Goal: Task Accomplishment & Management: Complete application form

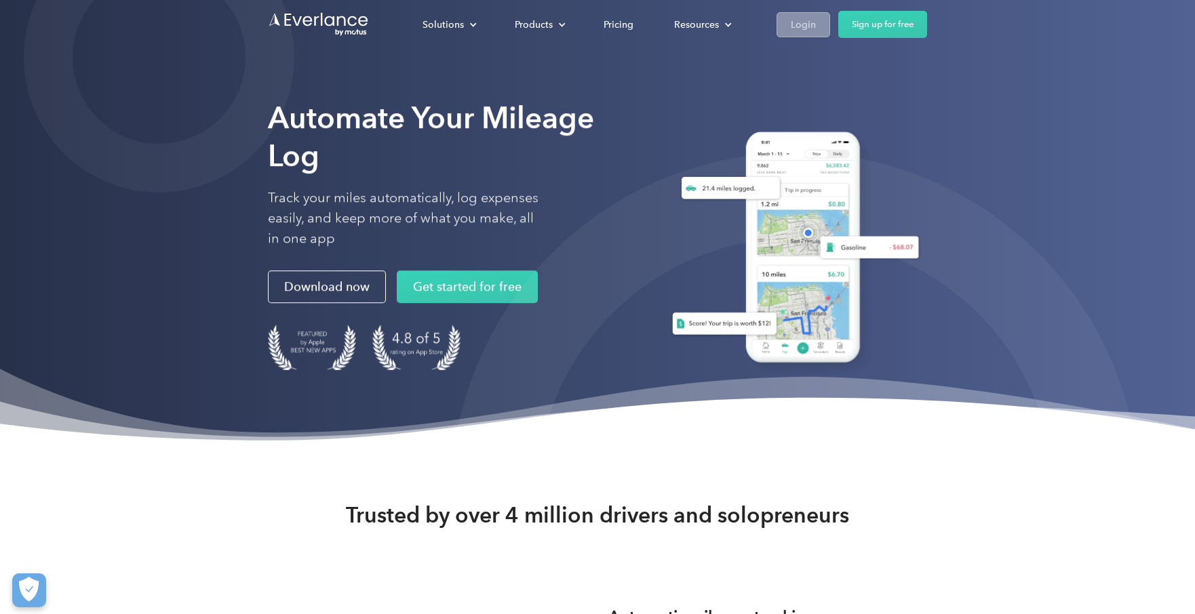
click at [792, 26] on div "Login" at bounding box center [803, 24] width 25 height 17
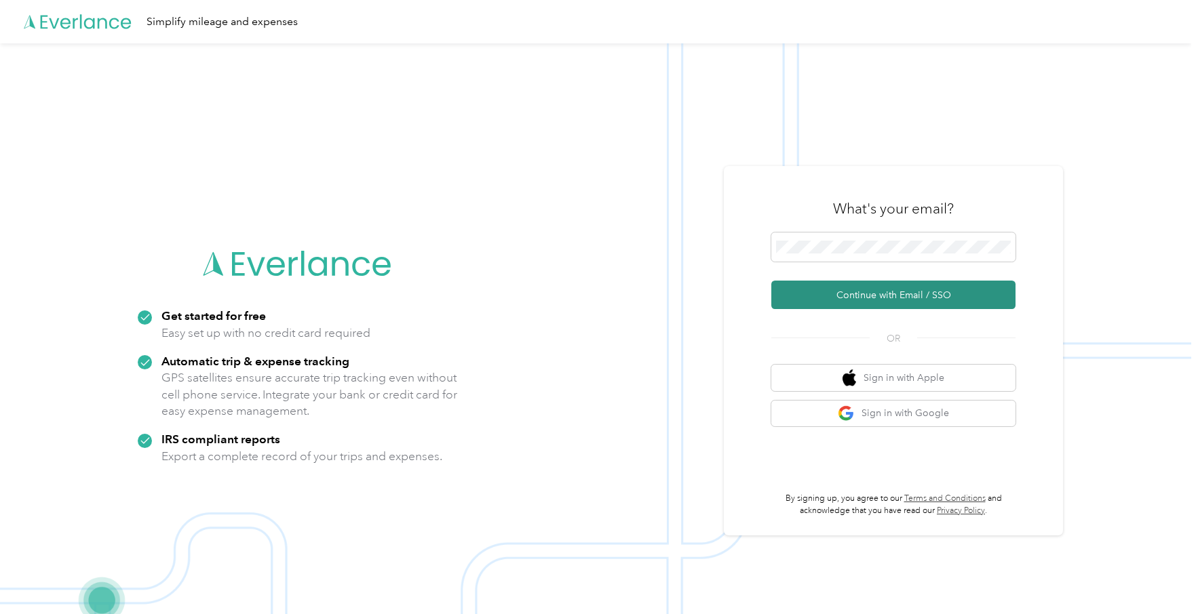
click at [855, 287] on button "Continue with Email / SSO" at bounding box center [893, 295] width 244 height 28
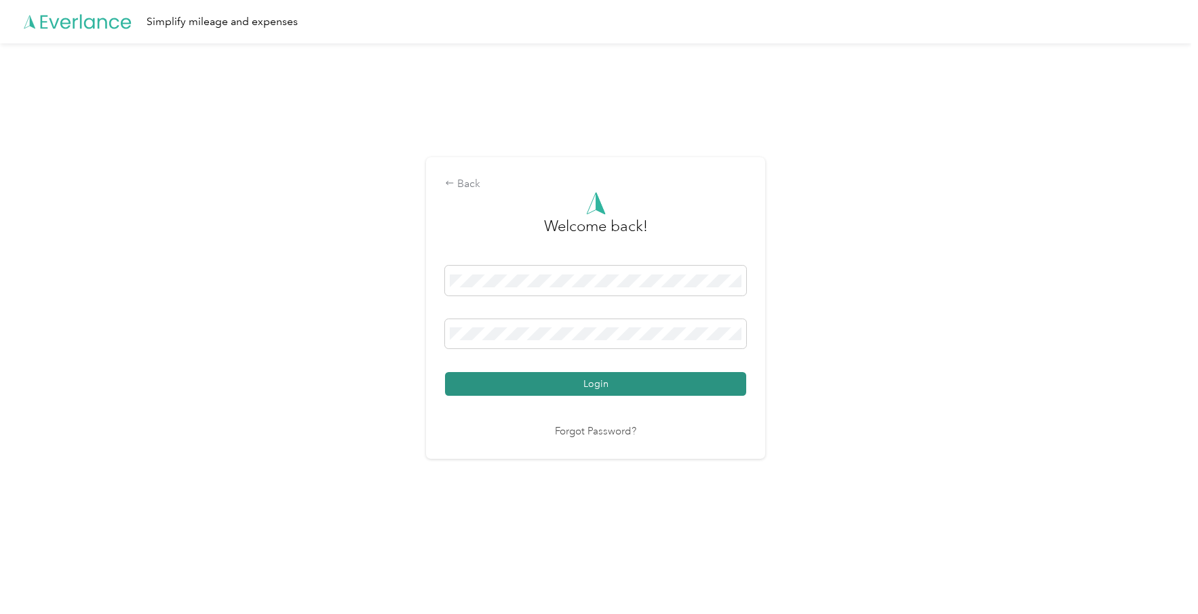
click at [576, 386] on button "Login" at bounding box center [595, 384] width 301 height 24
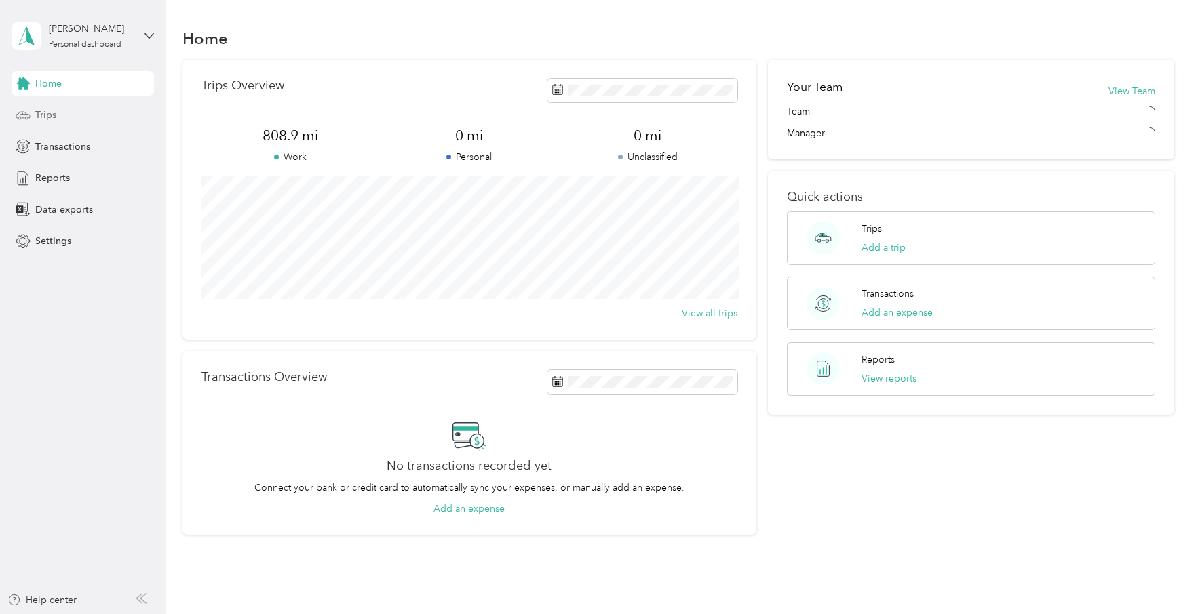
click at [40, 110] on span "Trips" at bounding box center [45, 115] width 21 height 14
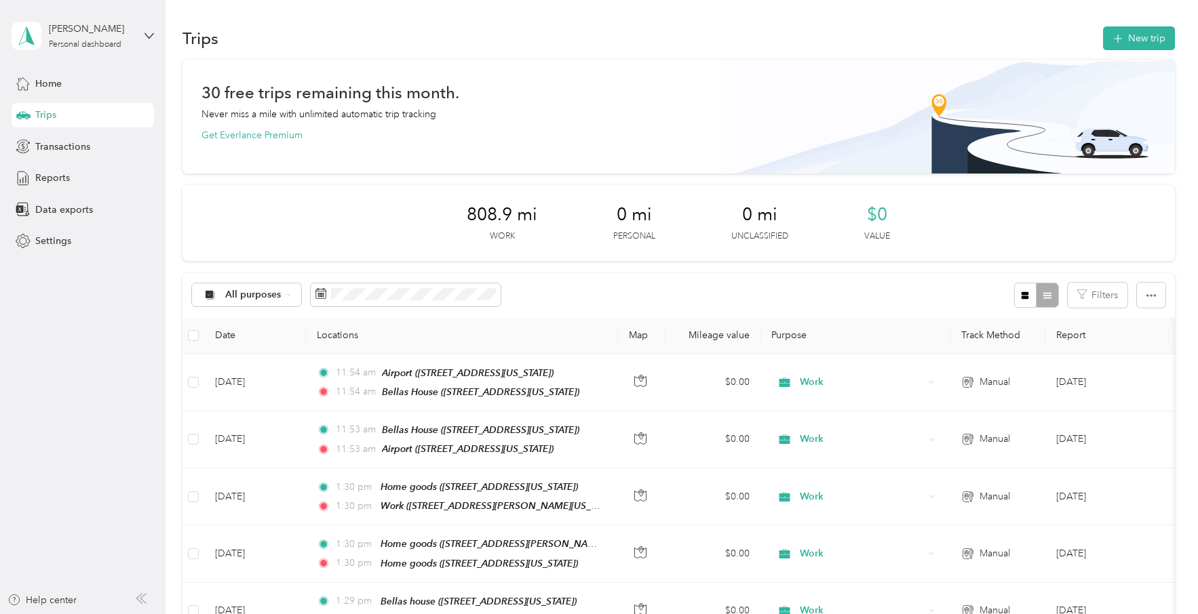
scroll to position [29, 0]
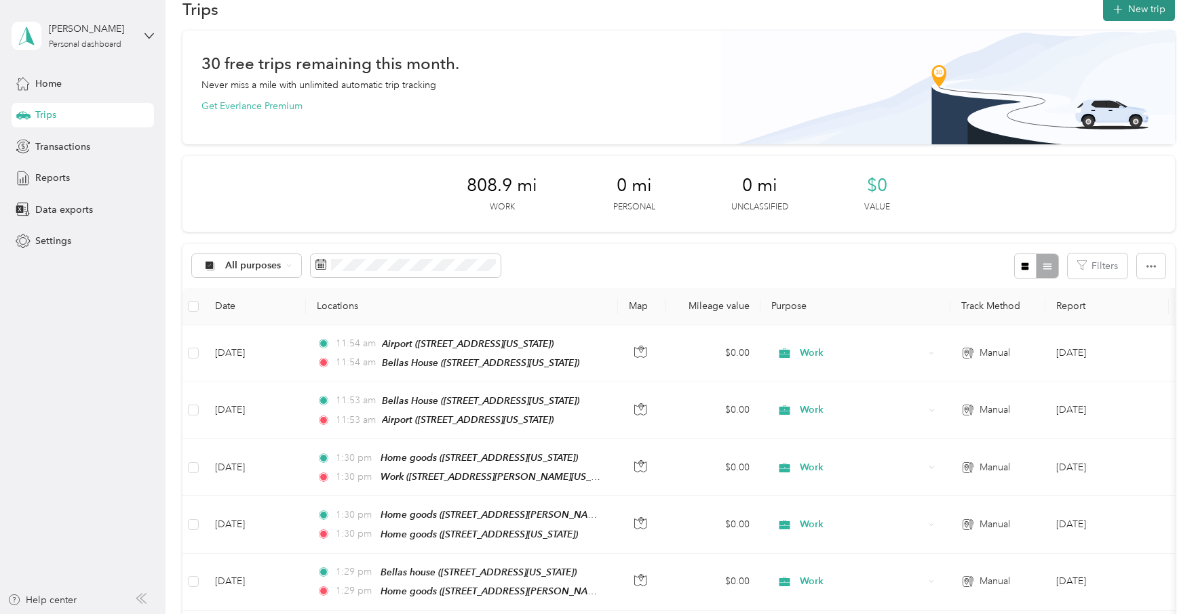
click at [1117, 20] on button "New trip" at bounding box center [1139, 9] width 72 height 24
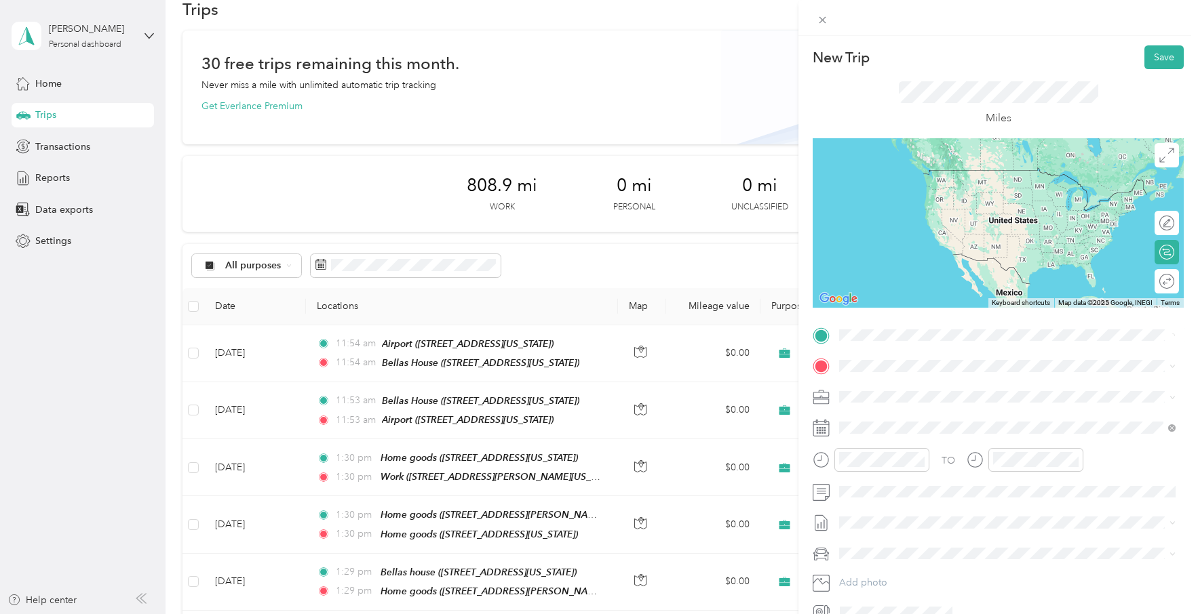
click at [924, 378] on span "1502 Sawyer Street Houston, Texas 77007, United States" at bounding box center [970, 384] width 211 height 12
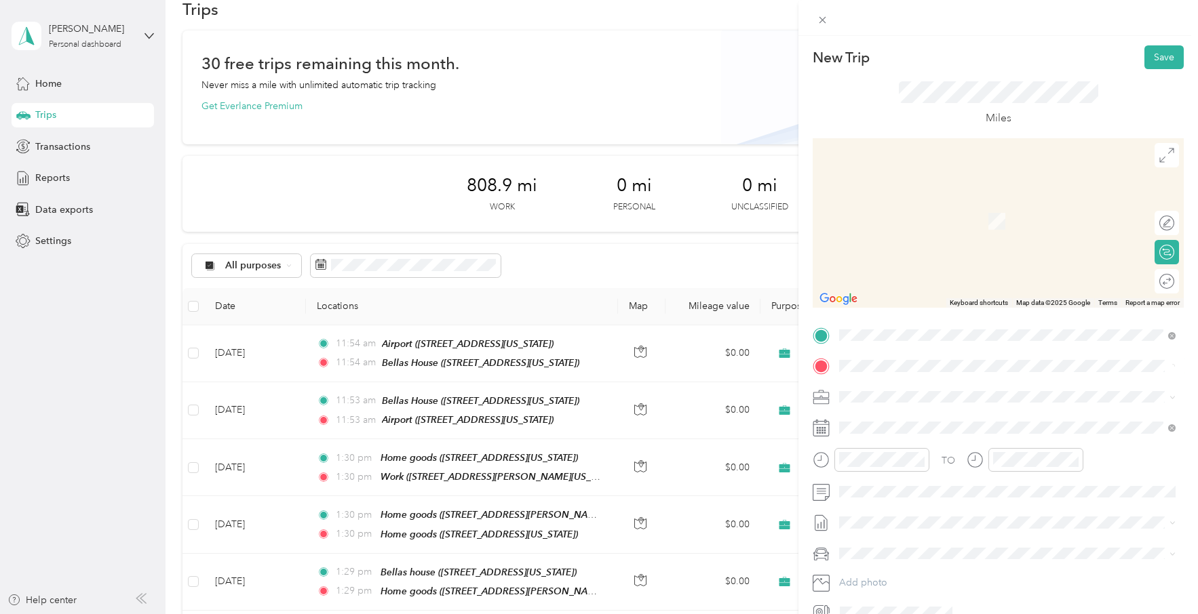
drag, startPoint x: 949, startPoint y: 372, endPoint x: 975, endPoint y: 421, distance: 55.8
click at [975, 421] on span "2580 Shearn Street Houston, Texas 77007, United States" at bounding box center [970, 415] width 211 height 12
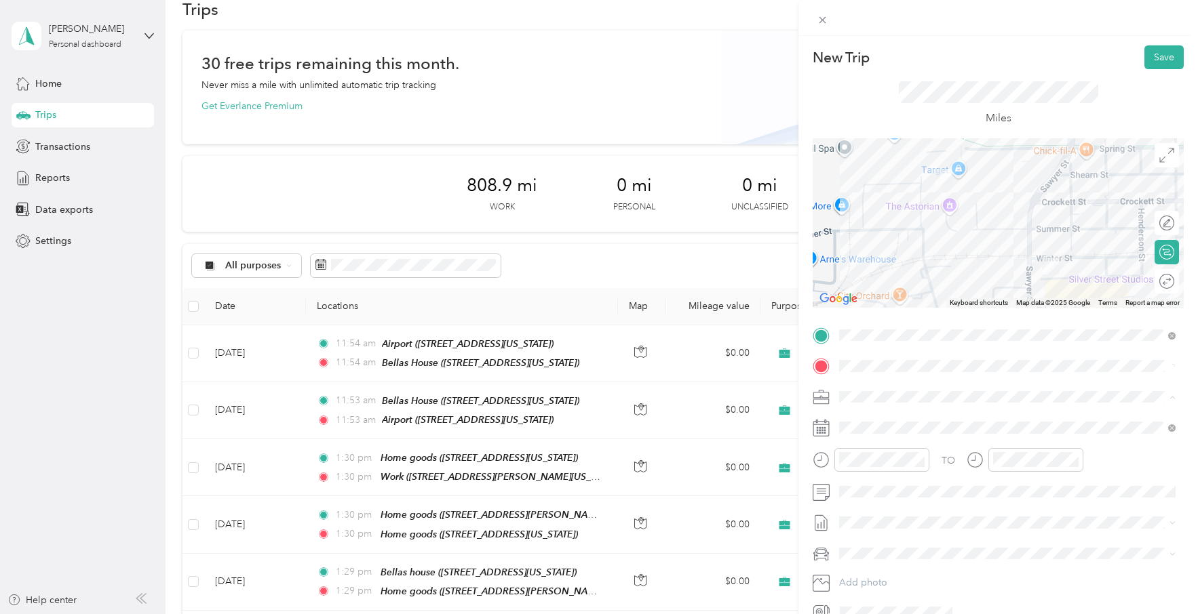
click at [878, 417] on div "Work" at bounding box center [1007, 421] width 327 height 14
click at [1157, 66] on button "Save" at bounding box center [1163, 57] width 39 height 24
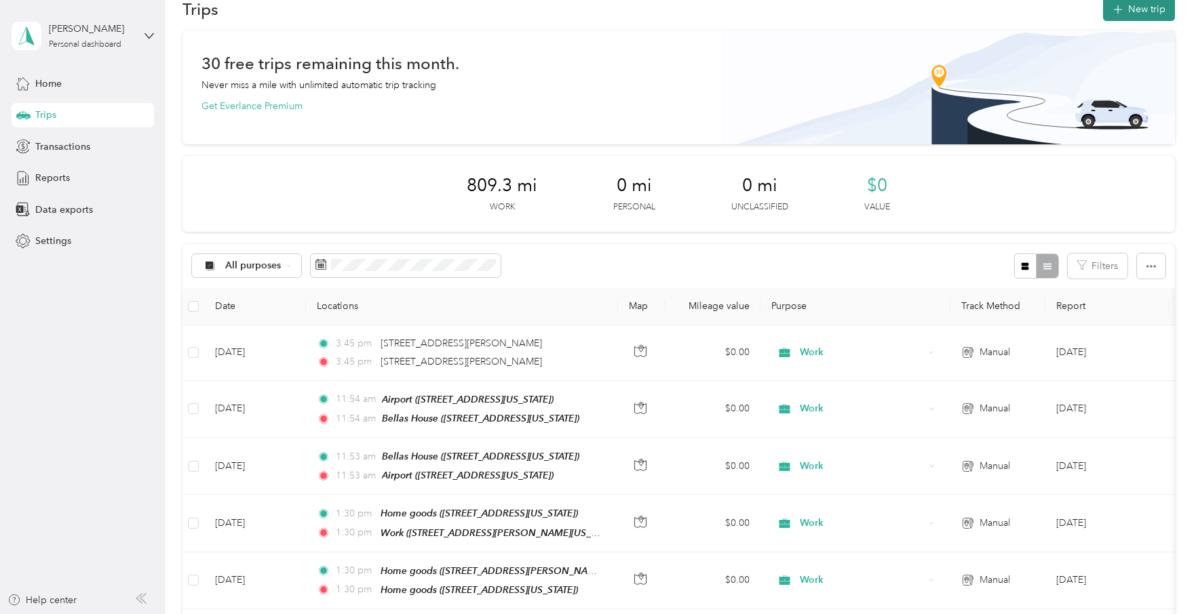
click at [1136, 12] on button "New trip" at bounding box center [1139, 9] width 72 height 24
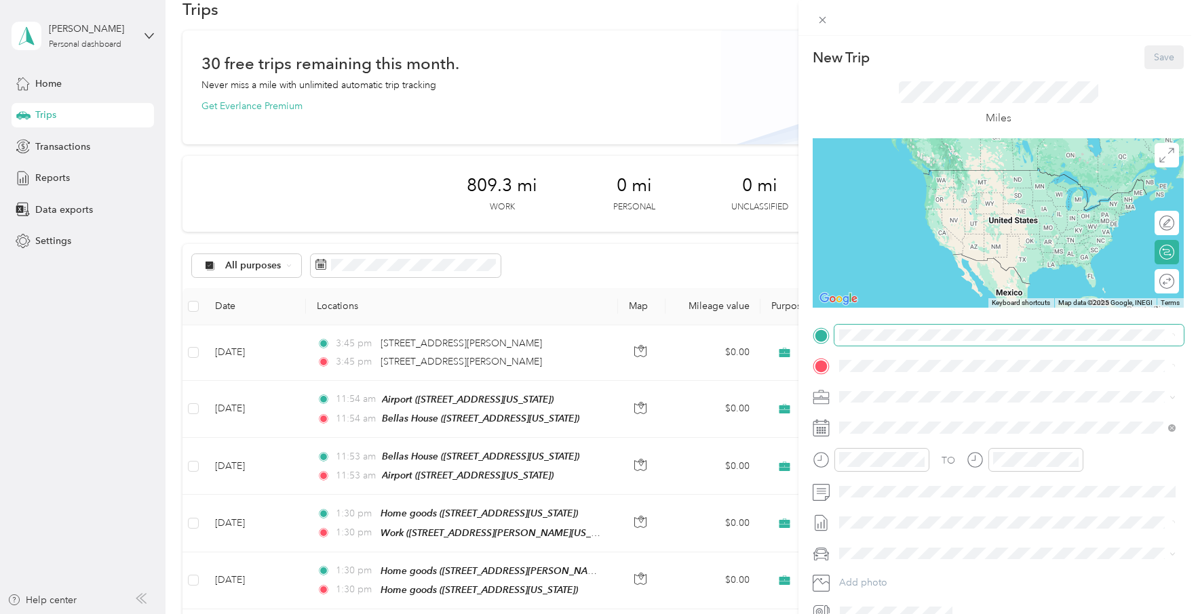
click at [856, 325] on span at bounding box center [1008, 336] width 349 height 22
click at [806, 332] on form "New Trip Save This trip cannot be edited because it is either under review, app…" at bounding box center [997, 334] width 399 height 578
click at [894, 387] on span "2580 Shearn Street Houston, Texas 77007, United States" at bounding box center [970, 384] width 211 height 12
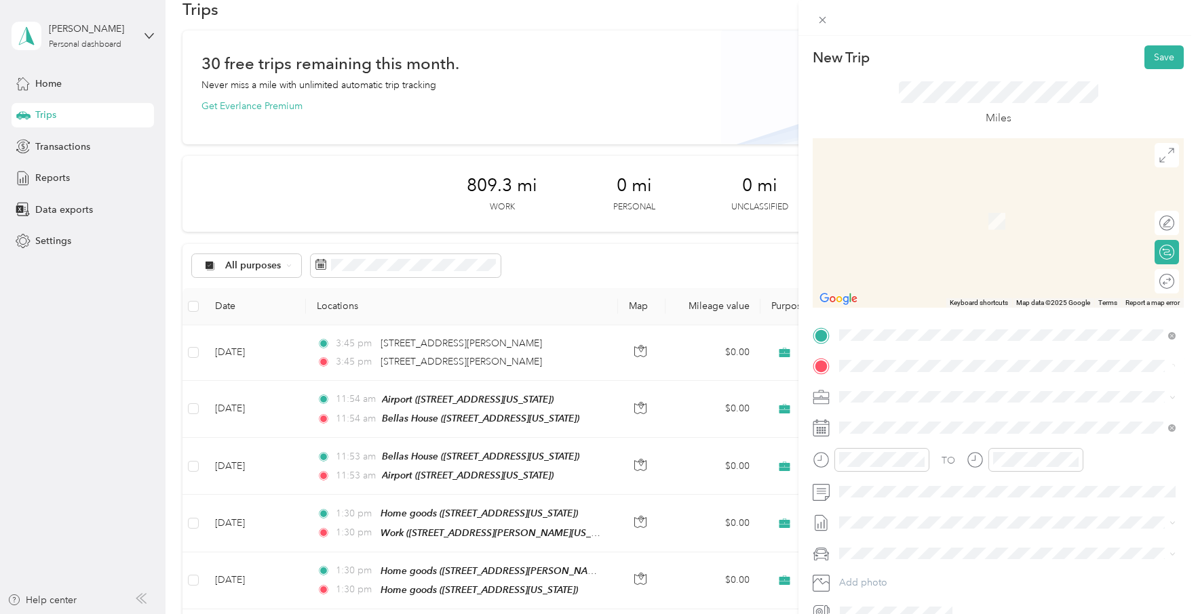
drag, startPoint x: 888, startPoint y: 389, endPoint x: 906, endPoint y: 421, distance: 37.3
click at [907, 421] on span "1502 Sawyer Street Houston, Texas 77007, United States" at bounding box center [970, 415] width 211 height 12
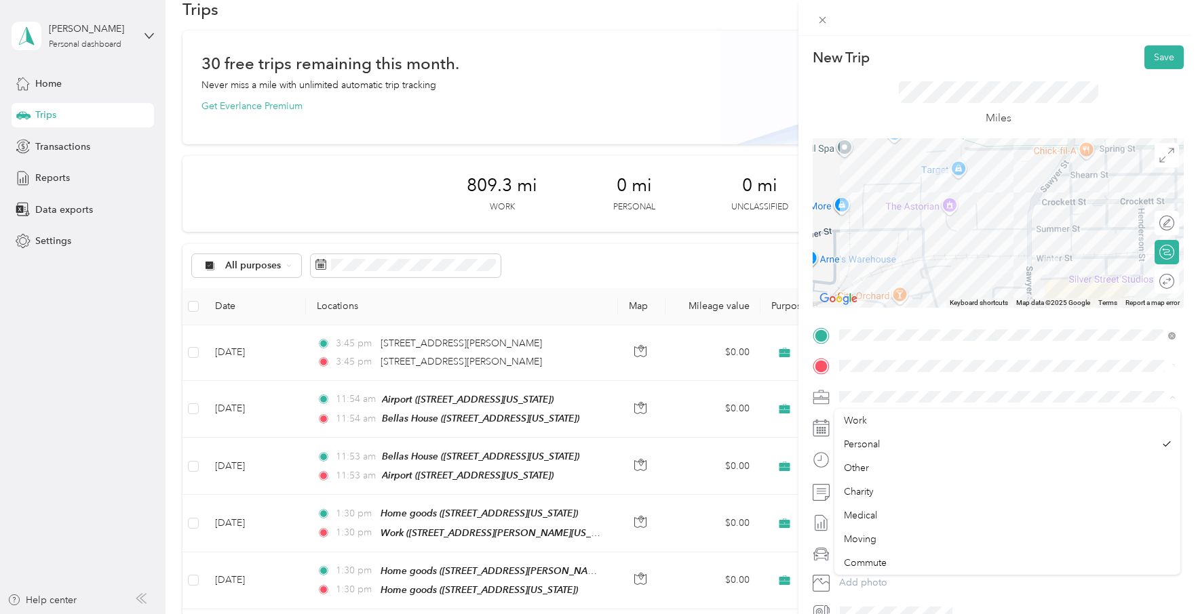
click at [875, 407] on span at bounding box center [1008, 398] width 349 height 22
click at [875, 414] on div "Work" at bounding box center [1007, 421] width 327 height 14
click at [1162, 56] on button "Save" at bounding box center [1163, 57] width 39 height 24
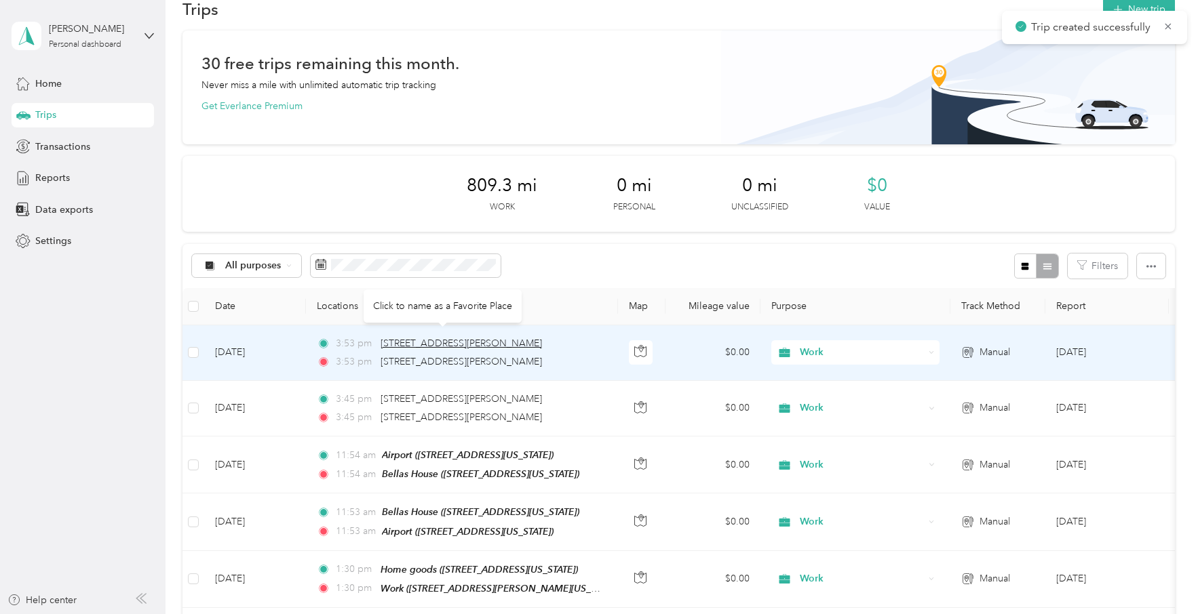
click at [420, 344] on span "2580 Shearn Street, Houston" at bounding box center [460, 344] width 161 height 12
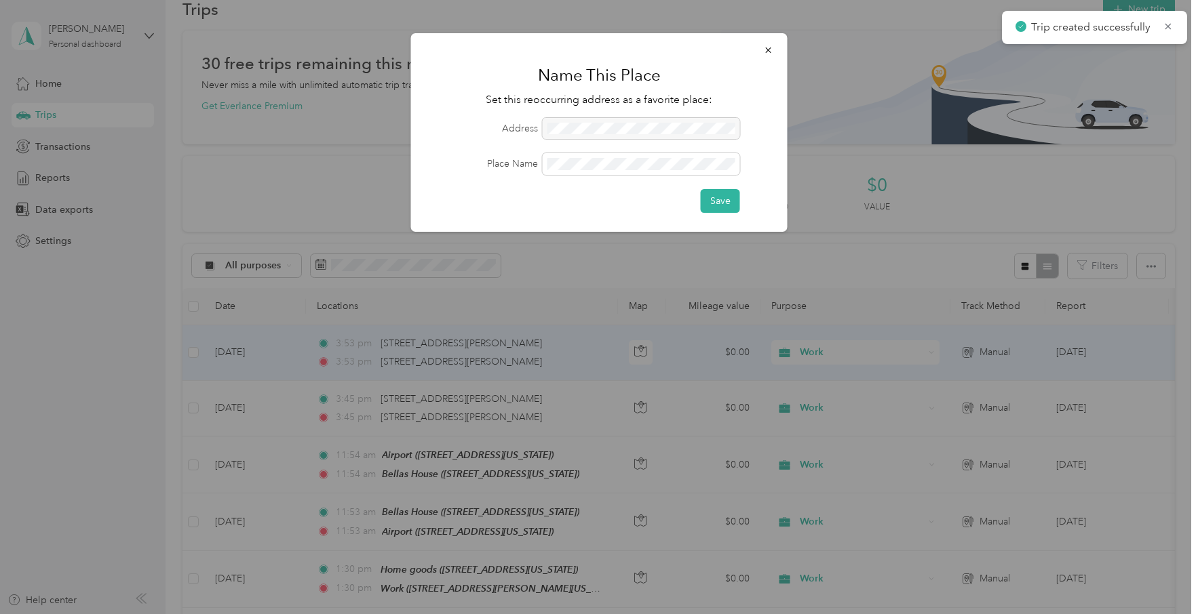
click at [570, 148] on form "Address Place Name Save" at bounding box center [599, 165] width 338 height 95
click at [570, 156] on span at bounding box center [641, 164] width 197 height 22
click at [715, 205] on button "Save" at bounding box center [720, 201] width 39 height 24
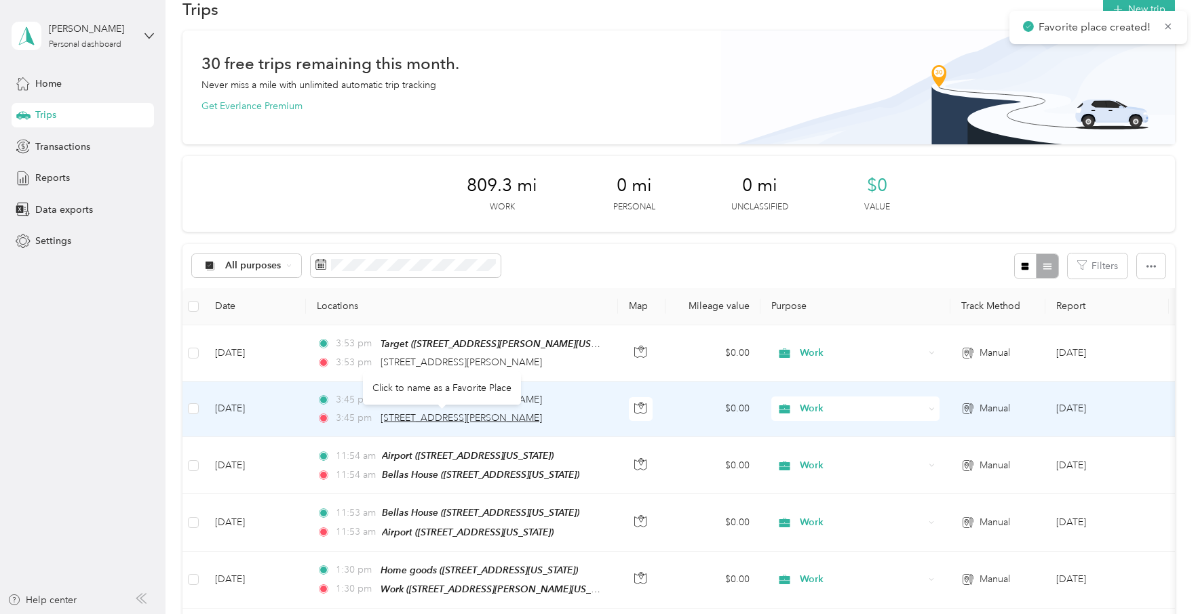
click at [422, 413] on span "2580 Shearn Street, Houston" at bounding box center [460, 418] width 161 height 12
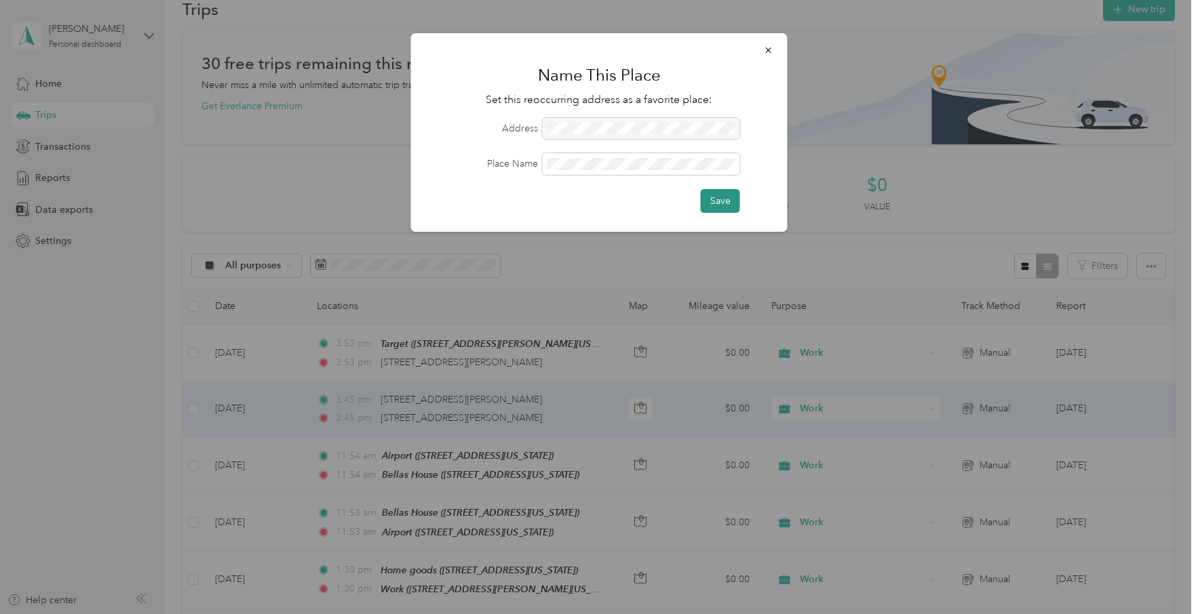
click at [713, 207] on button "Save" at bounding box center [720, 201] width 39 height 24
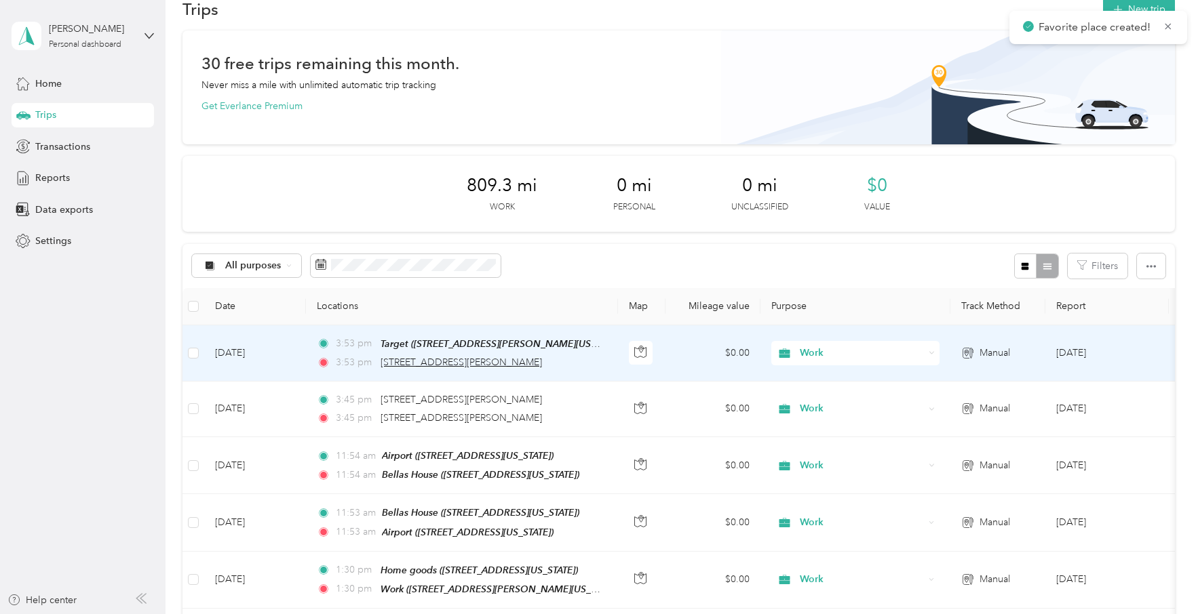
click at [429, 361] on span "1502 Sawyer Street, Houston" at bounding box center [460, 363] width 161 height 12
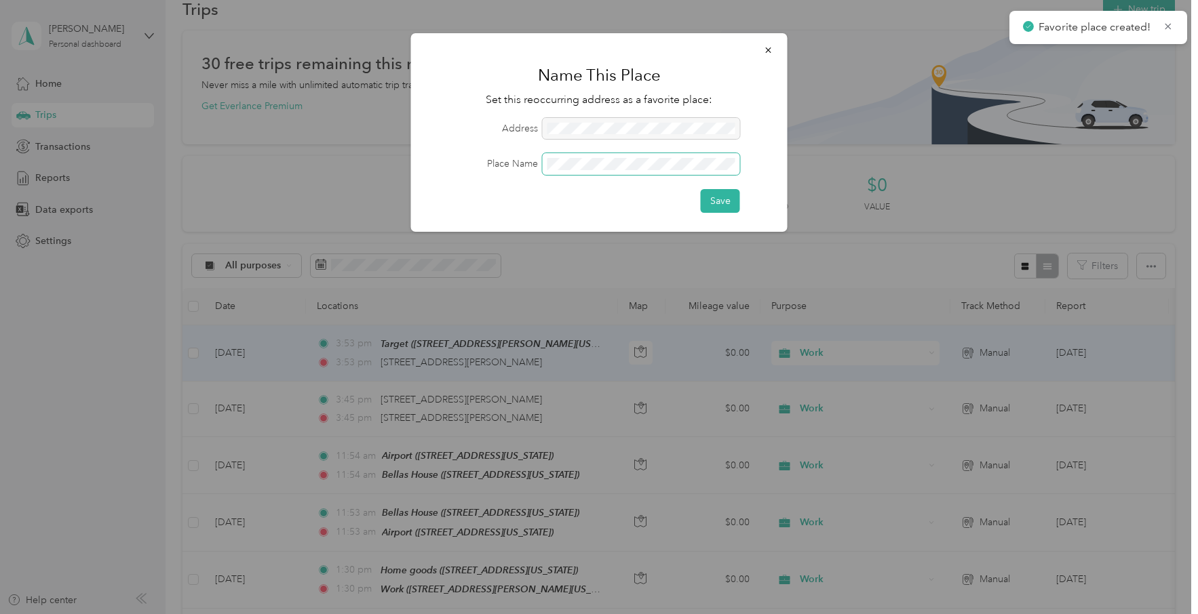
click at [580, 153] on span at bounding box center [641, 164] width 197 height 22
click at [574, 170] on span at bounding box center [641, 164] width 197 height 22
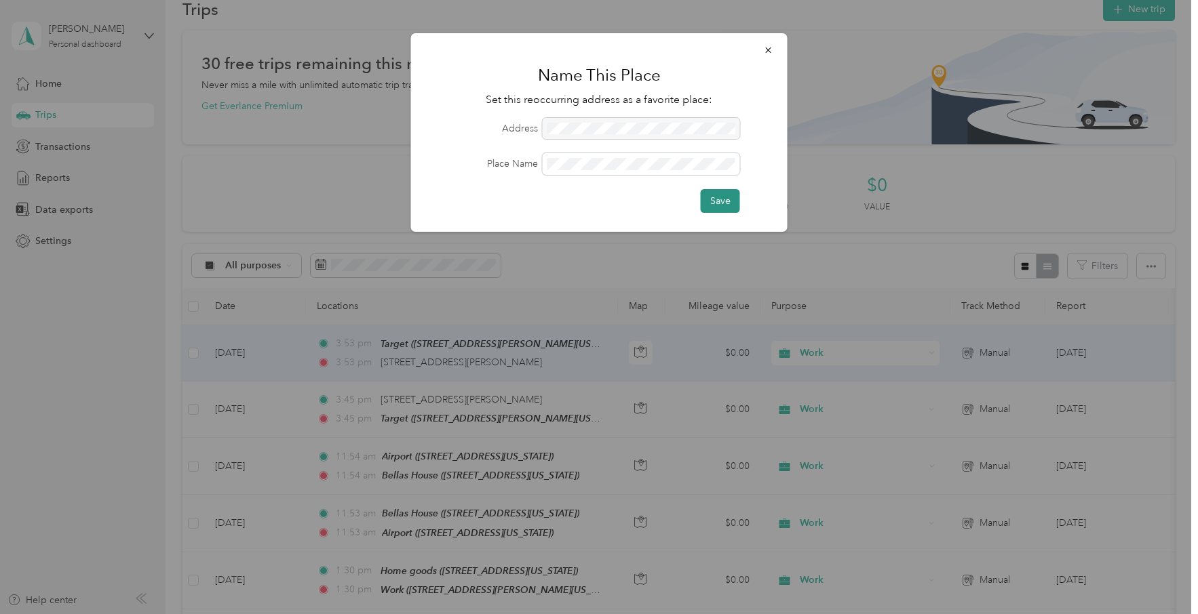
click at [724, 199] on button "Save" at bounding box center [720, 201] width 39 height 24
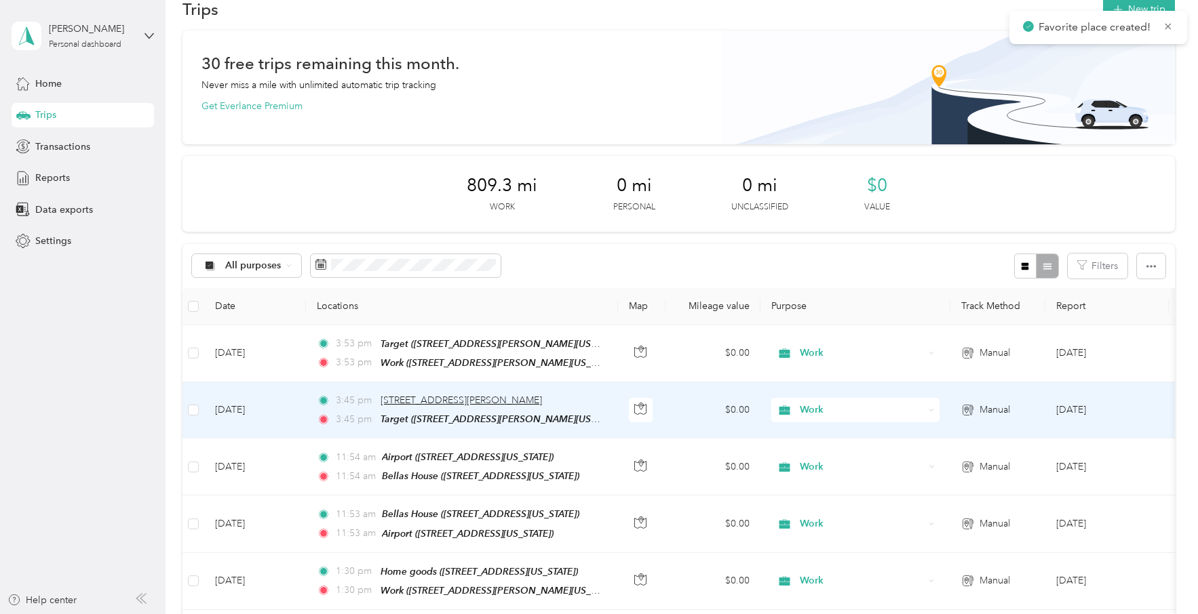
click at [460, 402] on span "1502 Sawyer Street, Houston" at bounding box center [460, 401] width 161 height 12
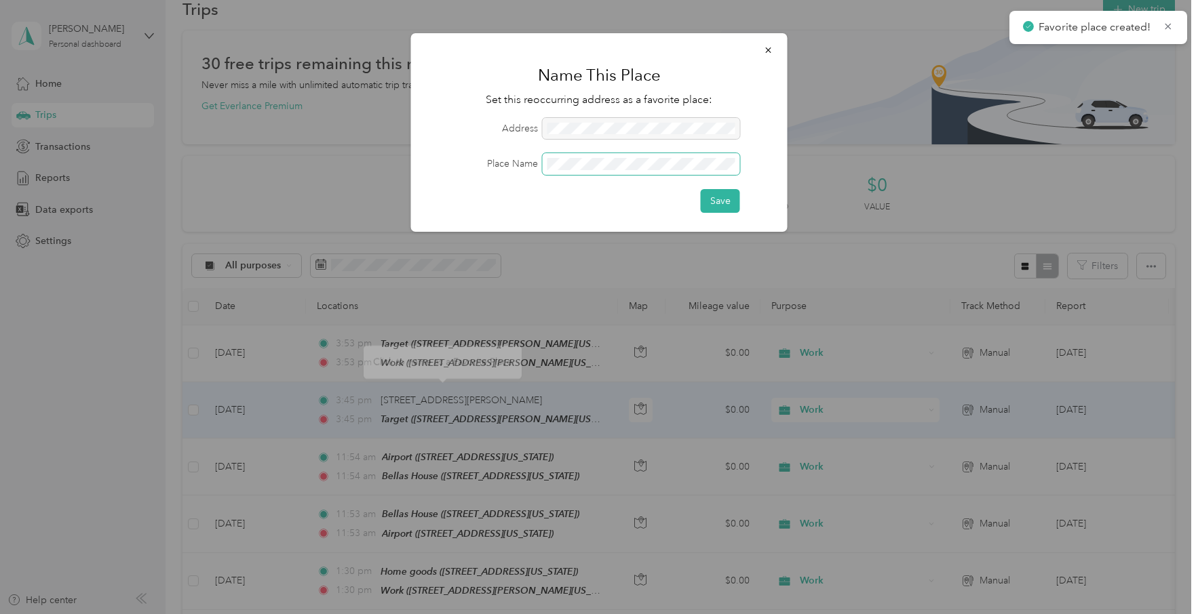
click at [553, 170] on span at bounding box center [641, 164] width 197 height 22
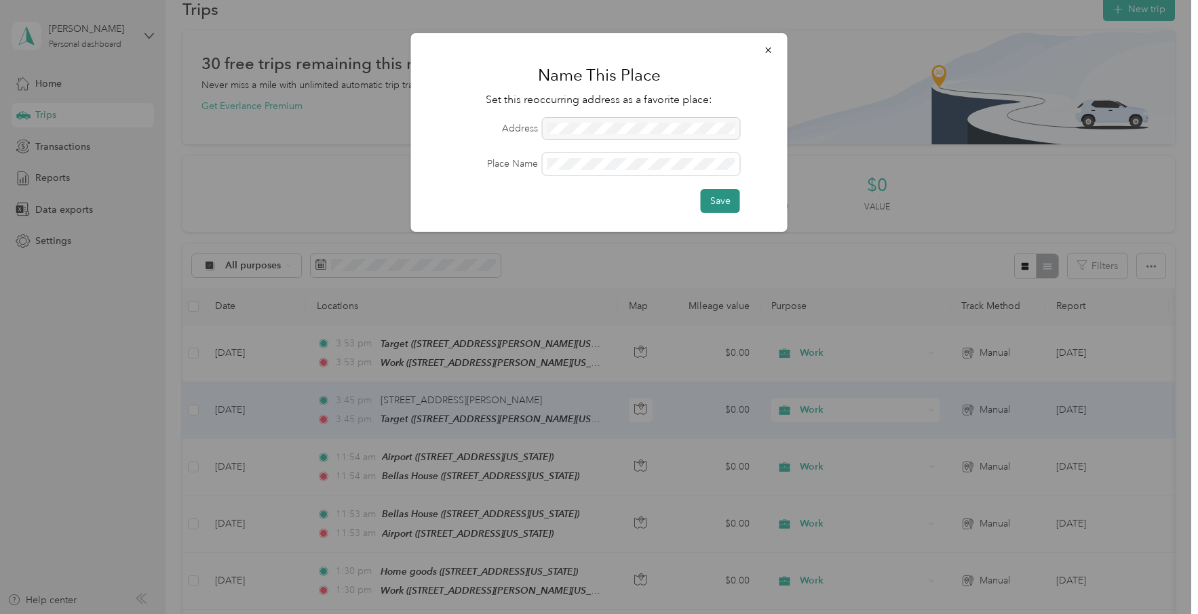
click at [720, 203] on button "Save" at bounding box center [720, 201] width 39 height 24
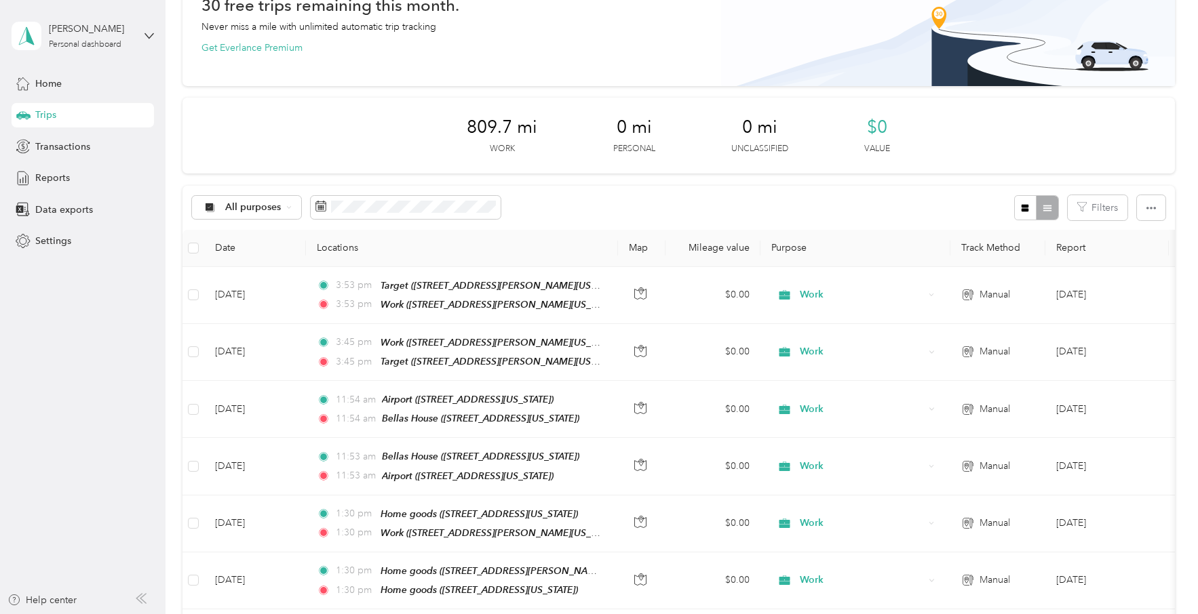
scroll to position [173, 0]
